Goal: Task Accomplishment & Management: Manage account settings

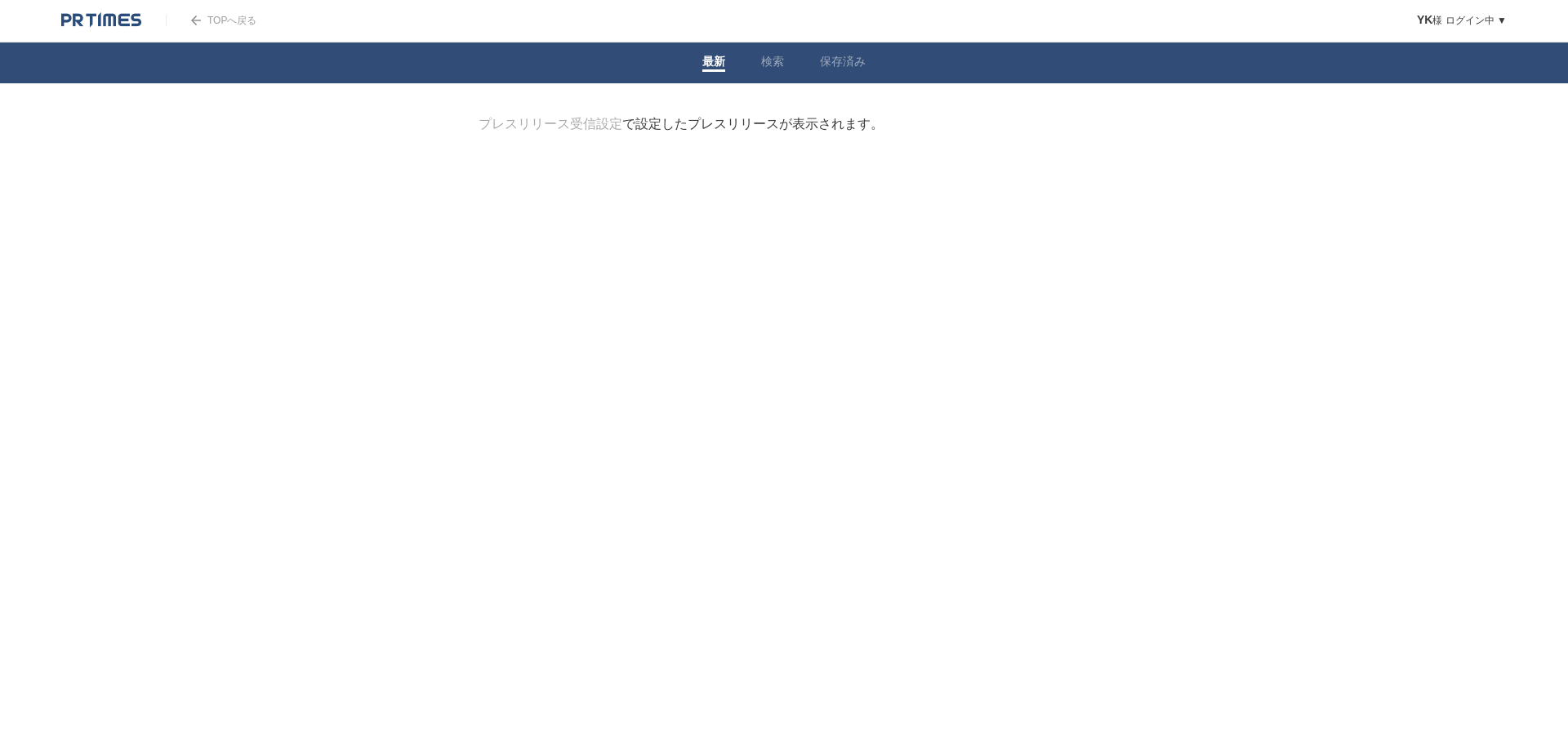
click at [123, 24] on img at bounding box center [100, 20] width 80 height 16
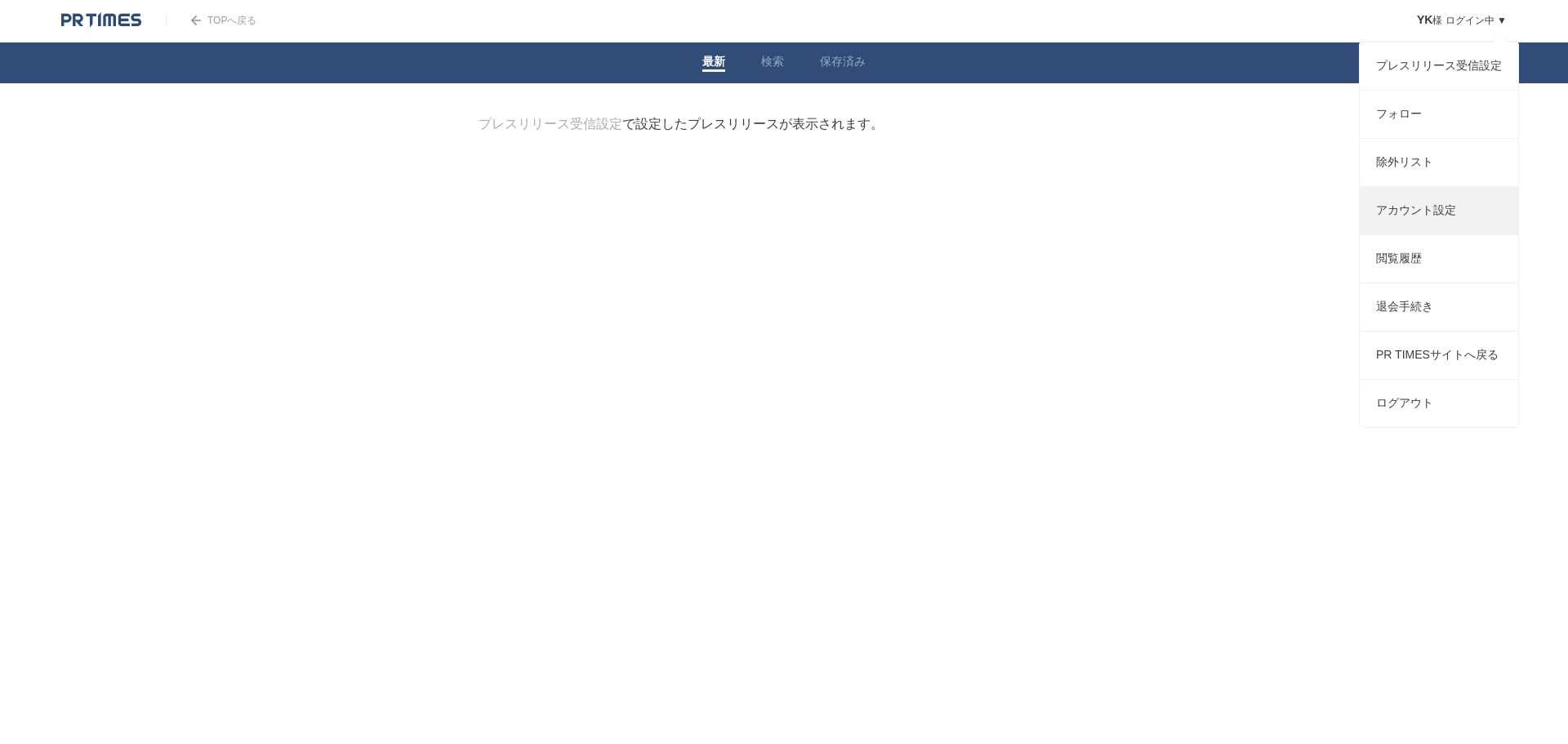
click at [1440, 221] on link "アカウント設定" at bounding box center [1439, 210] width 159 height 47
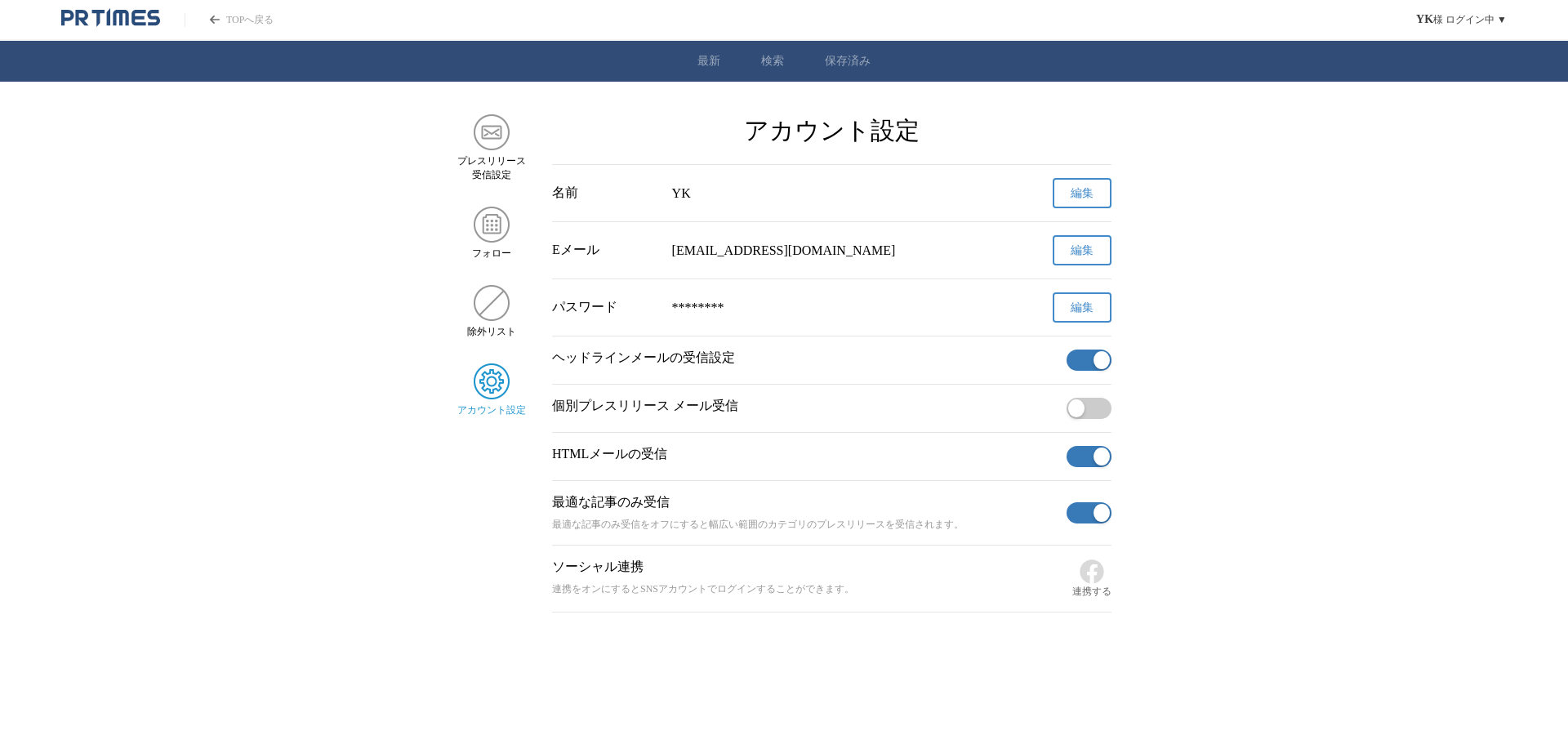
click at [1064, 314] on button "編集" at bounding box center [1082, 307] width 58 height 30
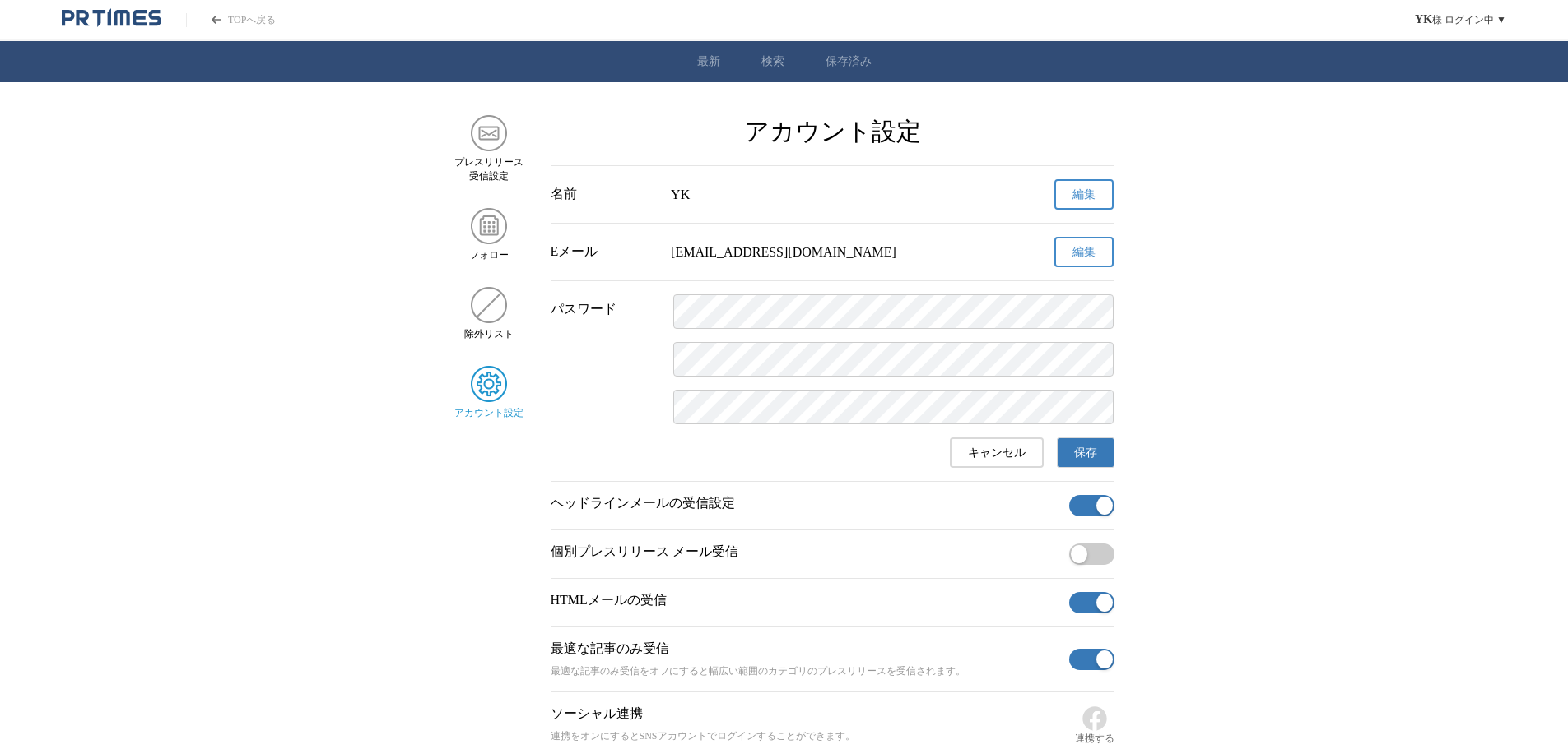
click at [1105, 450] on button "保存" at bounding box center [1085, 452] width 58 height 30
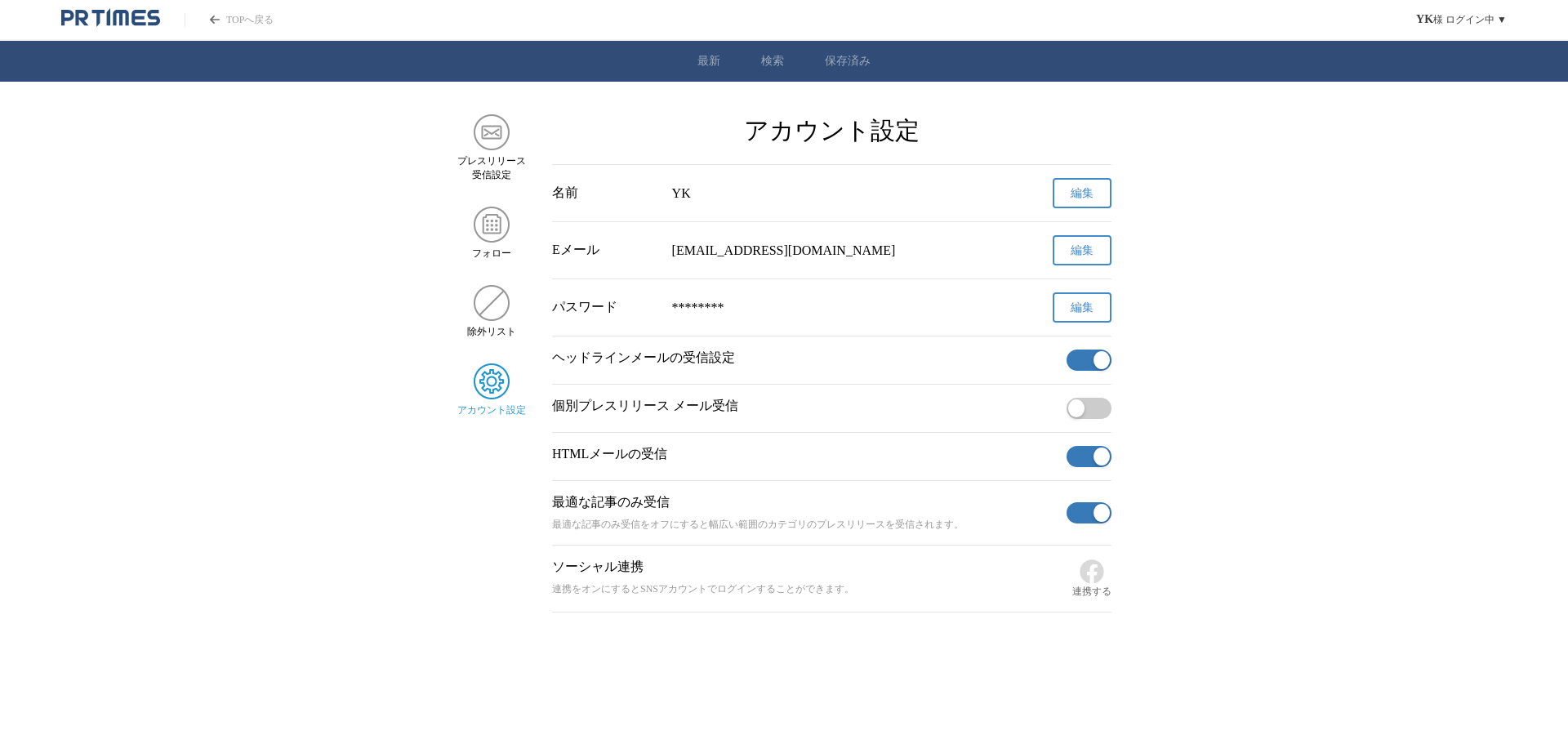
click at [782, 299] on div "パスワード ******** 編集" at bounding box center [831, 308] width 559 height 57
click at [774, 315] on div "********" at bounding box center [832, 308] width 320 height 15
click at [1076, 303] on span "編集" at bounding box center [1082, 308] width 23 height 15
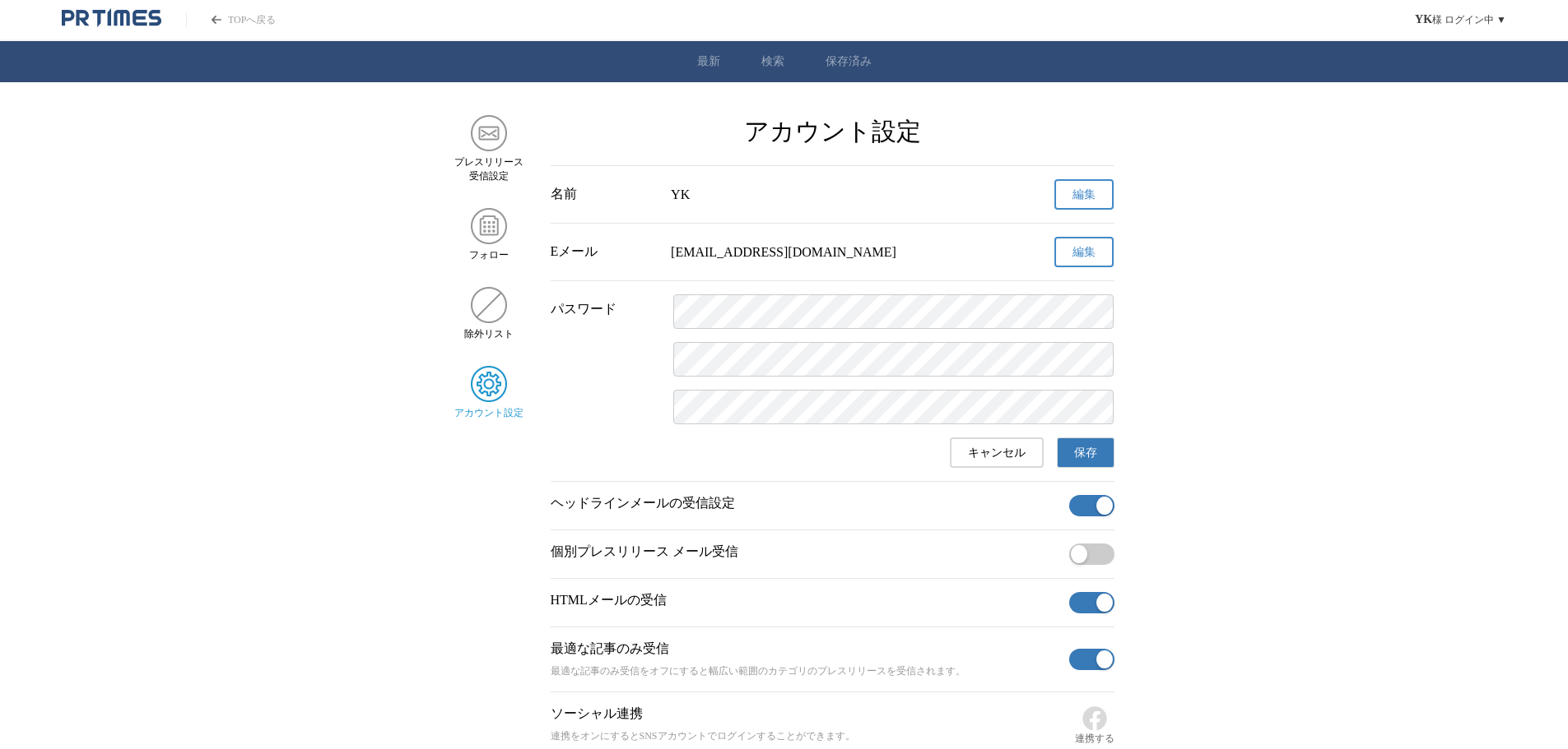
click at [1297, 545] on main "プレスリリース 受信設定 フォロー 除外リスト アカウント設定 アカウント設定 名前 YK 編集 Eメール ken_yagi@micronix.co.jp 編…" at bounding box center [784, 438] width 1568 height 645
click at [1099, 460] on button "保存" at bounding box center [1085, 452] width 58 height 30
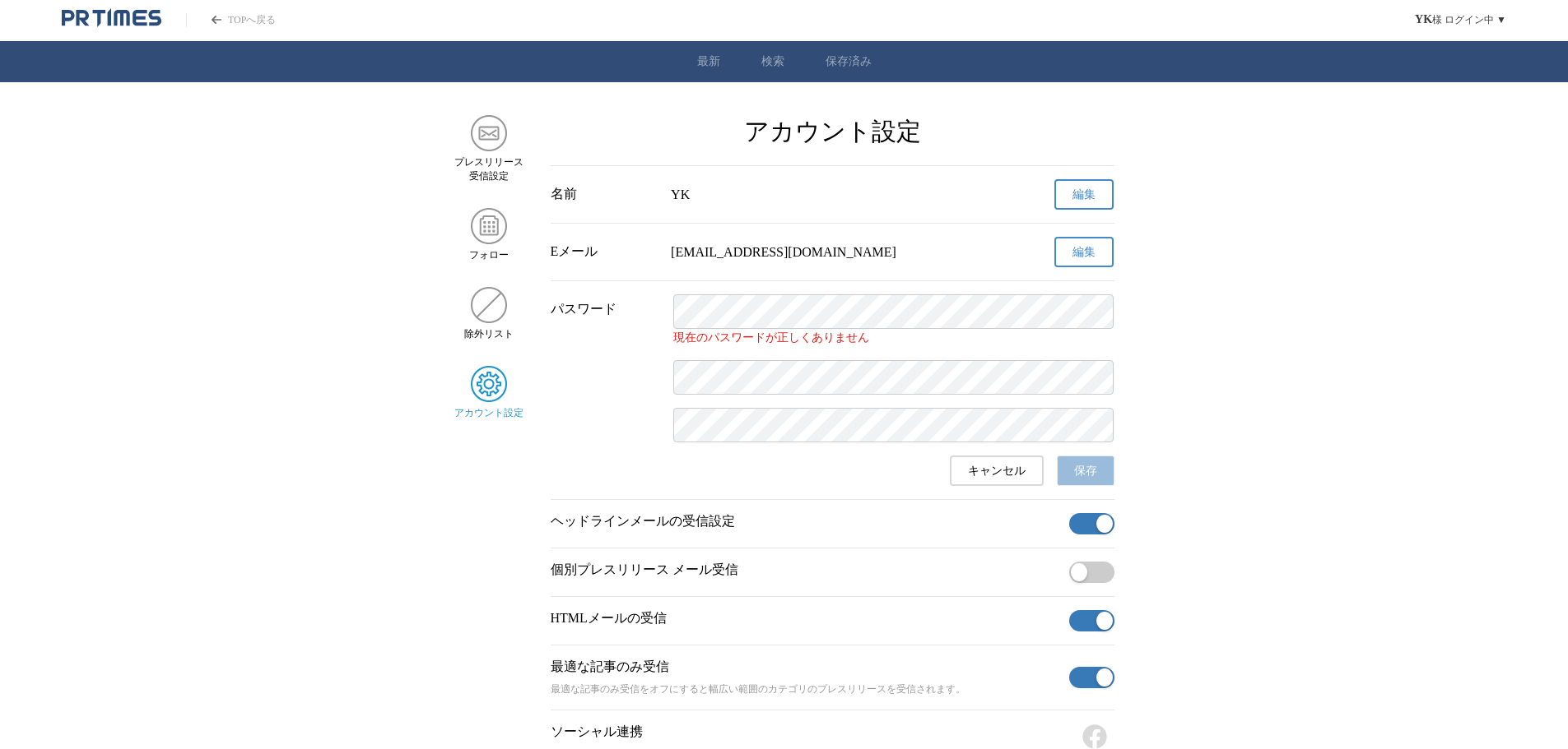
click at [1014, 475] on span "キャンセル" at bounding box center [996, 471] width 58 height 15
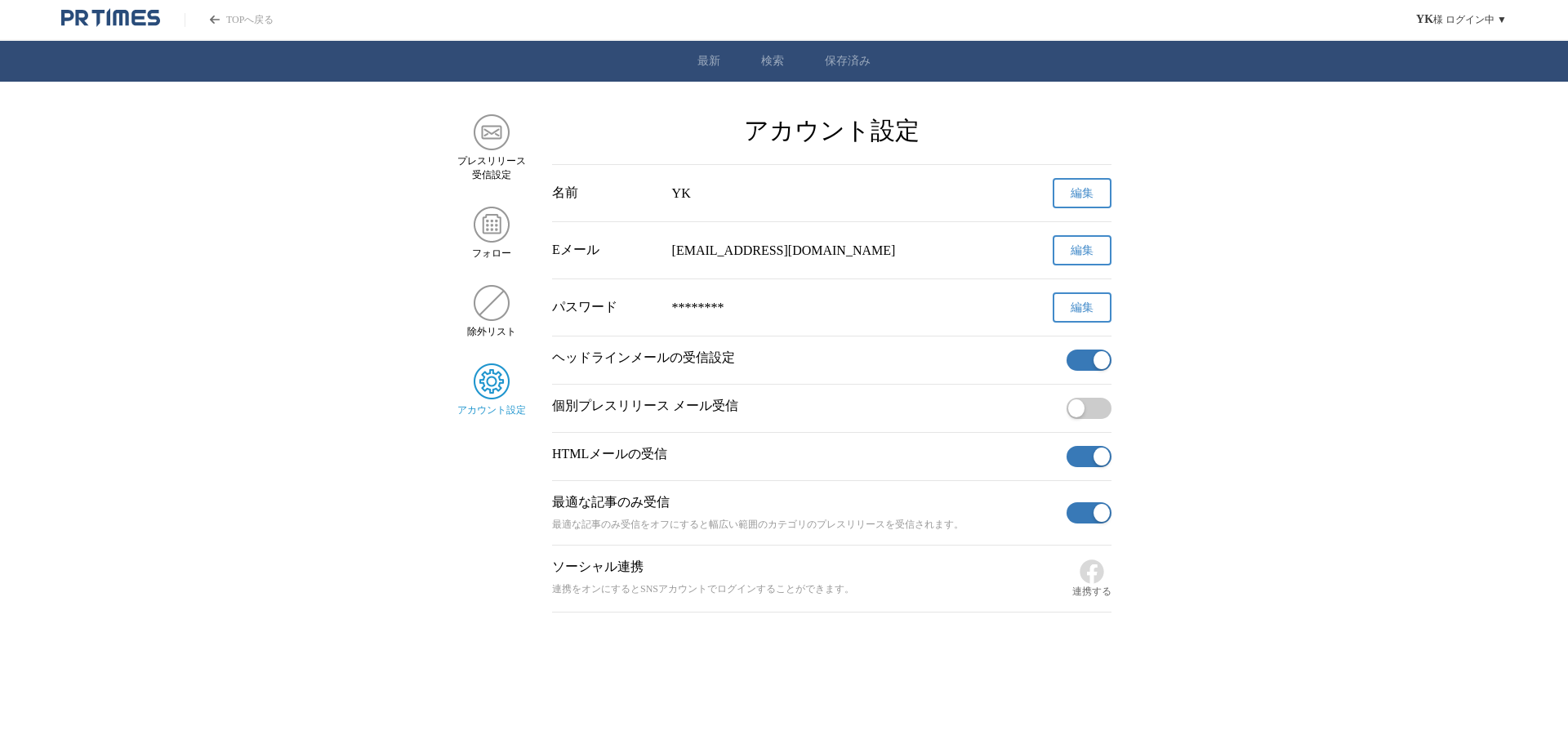
click at [1087, 308] on span "編集" at bounding box center [1082, 308] width 23 height 15
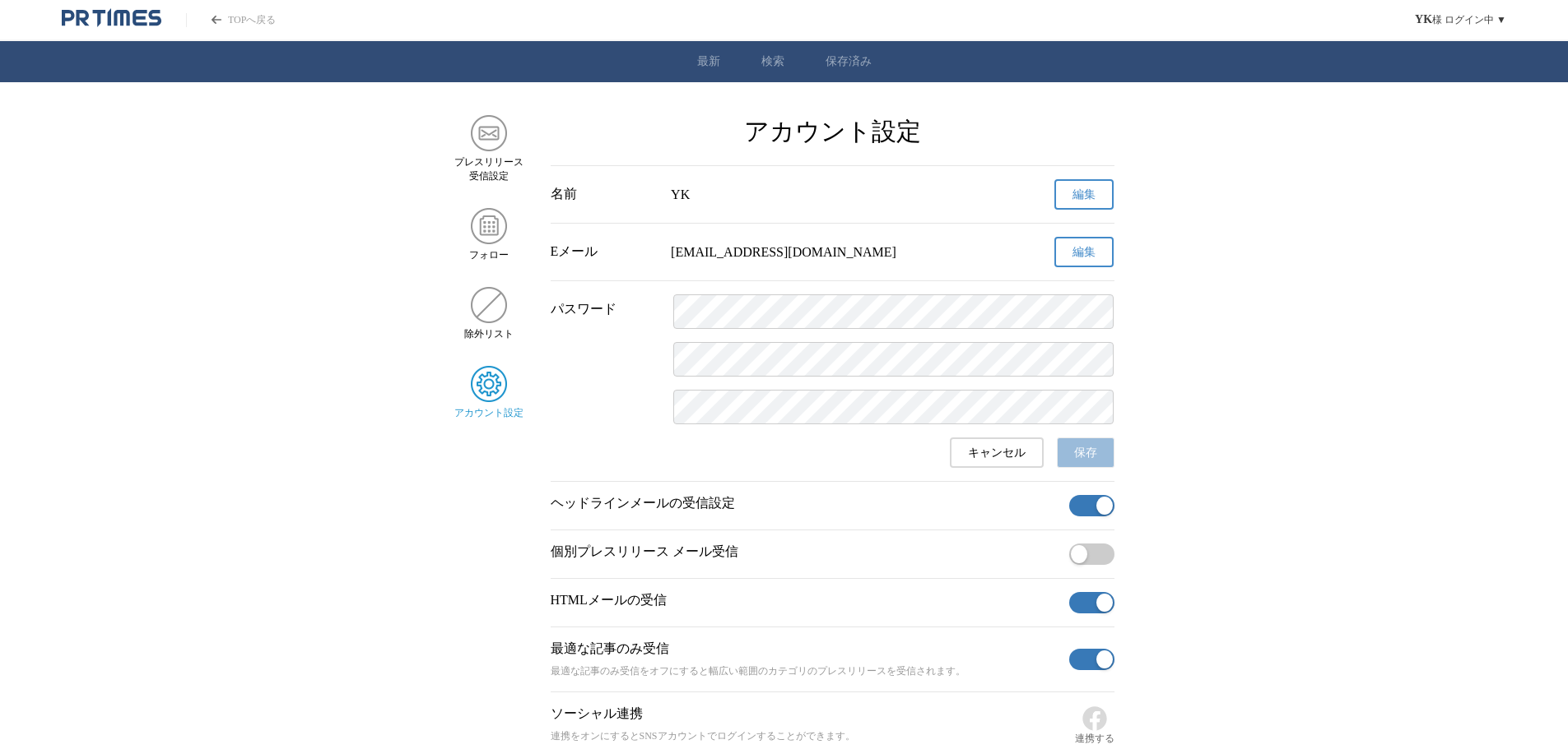
click at [1299, 573] on main "プレスリリース 受信設定 フォロー 除外リスト アカウント設定 アカウント設定 名前 YK 編集 Eメール ken_yagi@micronix.co.jp 編…" at bounding box center [784, 438] width 1568 height 645
click at [1389, 252] on main "プレスリリース 受信設定 フォロー 除外リスト アカウント設定 アカウント設定 名前 YK 編集 Eメール ken_yagi@micronix.co.jp 編…" at bounding box center [784, 438] width 1568 height 645
click at [123, 12] on icon "PR TIMESのトップページはこちら" at bounding box center [121, 17] width 16 height 16
